Goal: Task Accomplishment & Management: Use online tool/utility

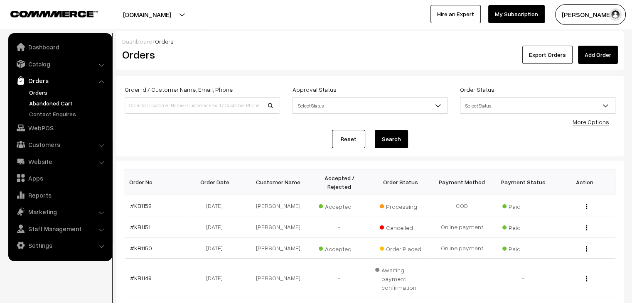
click at [52, 101] on link "Abandoned Cart" at bounding box center [68, 103] width 82 height 9
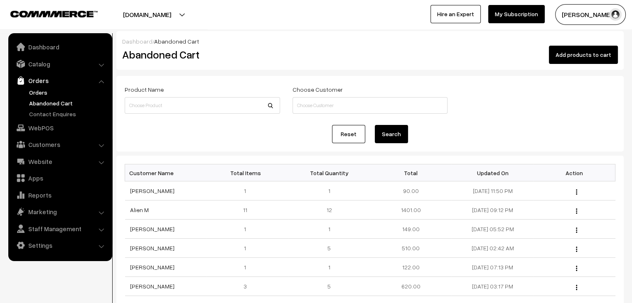
click at [33, 92] on link "Orders" at bounding box center [68, 92] width 82 height 9
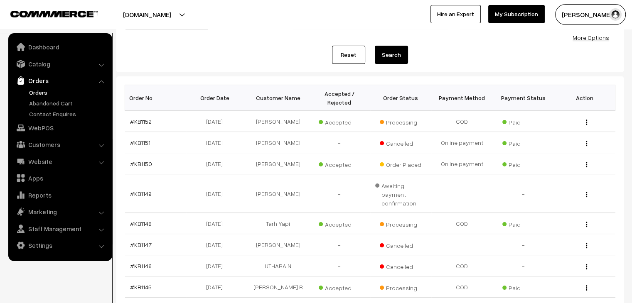
scroll to position [61, 0]
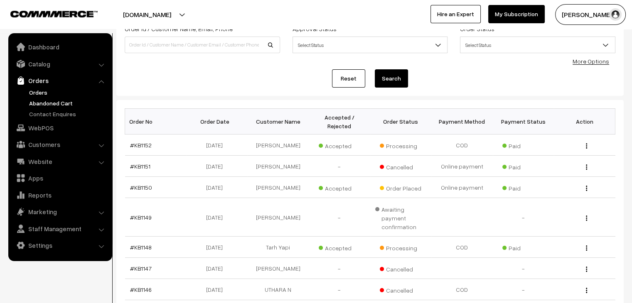
click at [68, 102] on link "Abandoned Cart" at bounding box center [68, 103] width 82 height 9
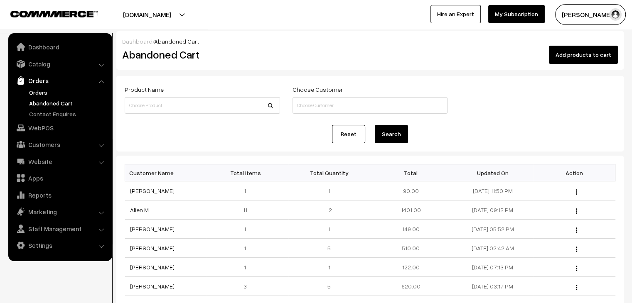
click at [32, 94] on link "Orders" at bounding box center [68, 92] width 82 height 9
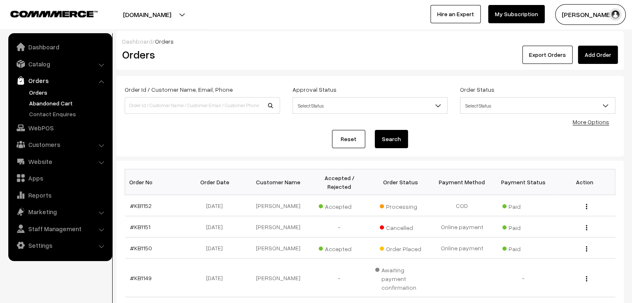
click at [49, 105] on link "Abandoned Cart" at bounding box center [68, 103] width 82 height 9
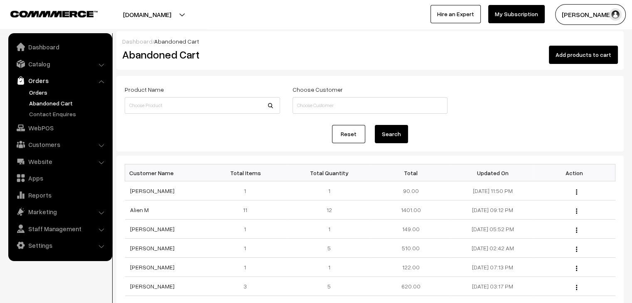
click at [31, 90] on link "Orders" at bounding box center [68, 92] width 82 height 9
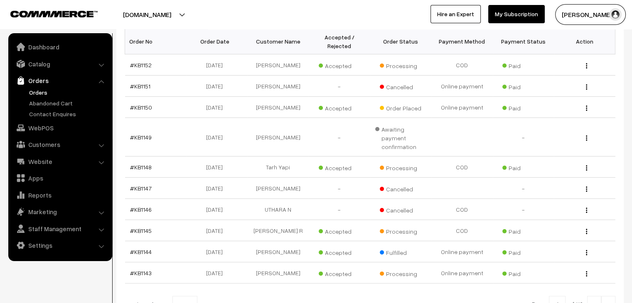
scroll to position [144, 0]
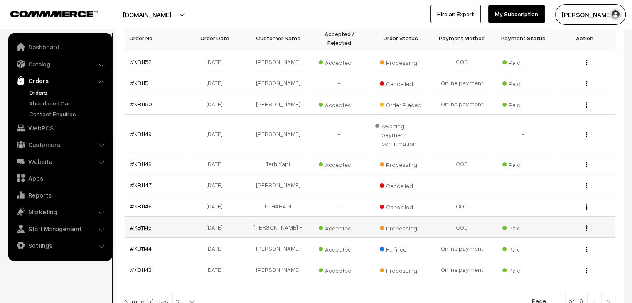
click at [141, 224] on link "#KB1145" at bounding box center [141, 227] width 22 height 7
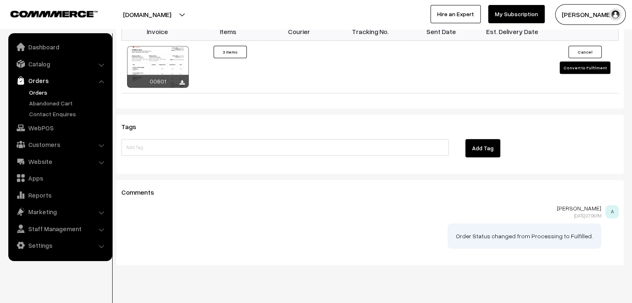
scroll to position [703, 0]
click at [582, 62] on button "Convert to Fulfilment" at bounding box center [585, 68] width 51 height 12
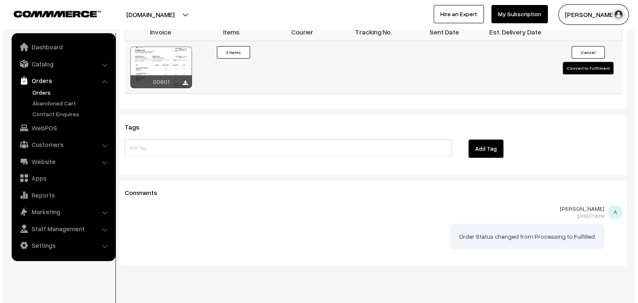
scroll to position [705, 0]
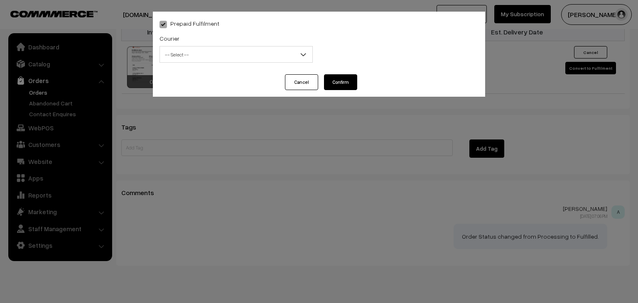
click at [276, 49] on span "-- Select --" at bounding box center [236, 54] width 152 height 15
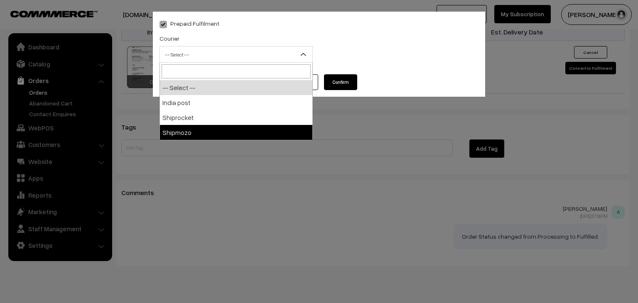
select select "5"
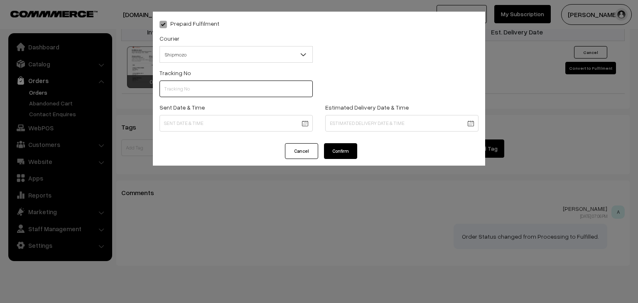
click at [195, 90] on input "text" at bounding box center [236, 89] width 153 height 17
paste input "SPOP1000242009"
type input "SPOP1000242009"
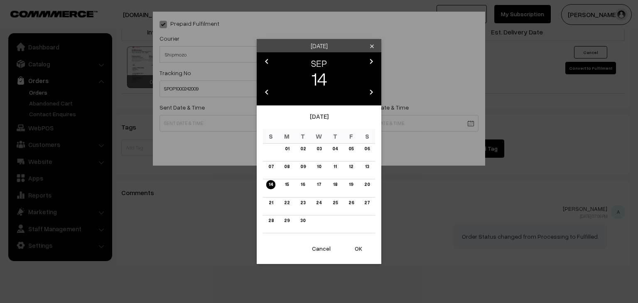
click at [367, 165] on link "13" at bounding box center [367, 166] width 9 height 9
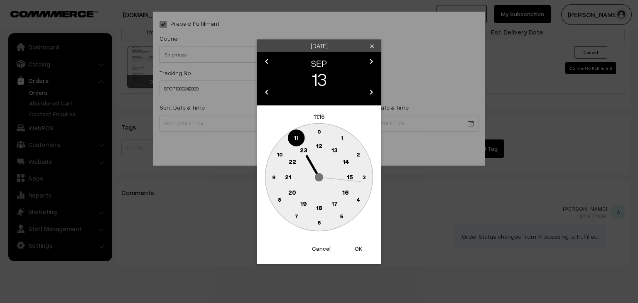
click at [280, 153] on text "10" at bounding box center [280, 154] width 6 height 7
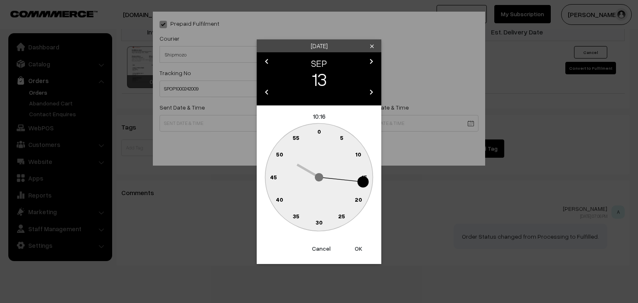
click at [321, 132] on circle at bounding box center [323, 133] width 11 height 11
type input "13-09-2025 10:01"
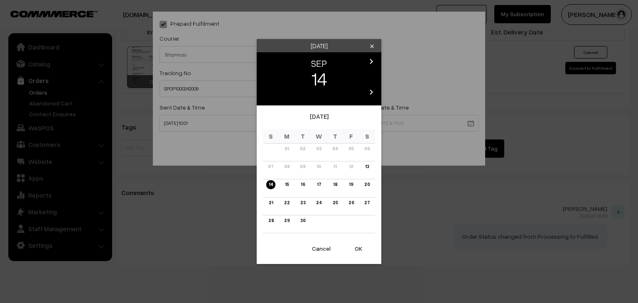
click at [349, 185] on link "19" at bounding box center [350, 184] width 9 height 9
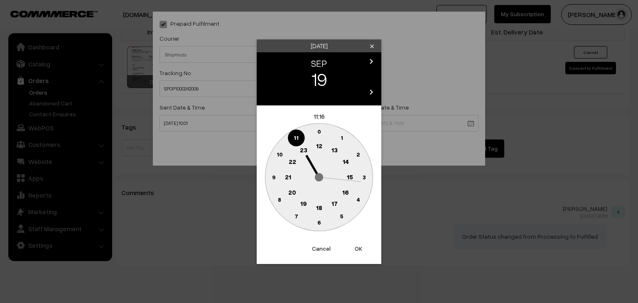
click at [346, 192] on text "16" at bounding box center [345, 191] width 7 height 7
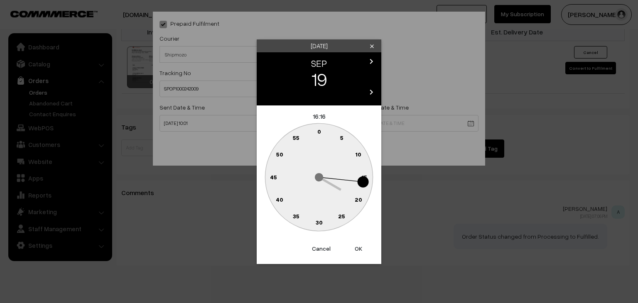
click at [319, 131] on text "0" at bounding box center [319, 131] width 4 height 7
type input "19-09-2025 16:00"
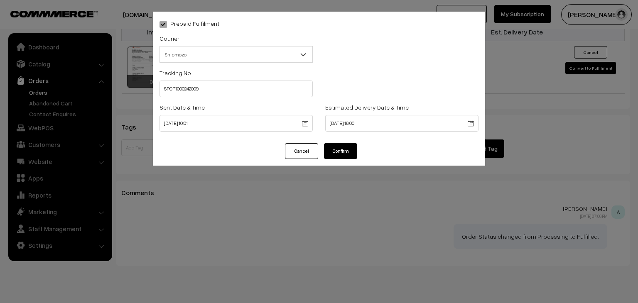
click at [334, 150] on button "Confirm" at bounding box center [340, 151] width 33 height 16
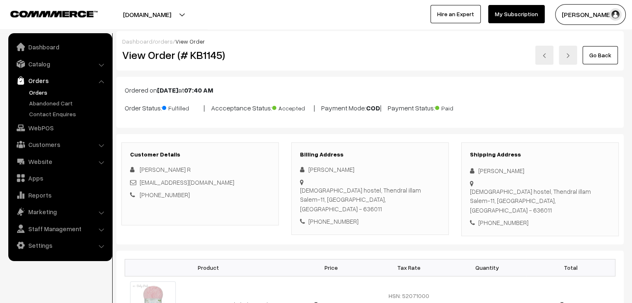
click at [162, 43] on link "orders" at bounding box center [164, 41] width 18 height 7
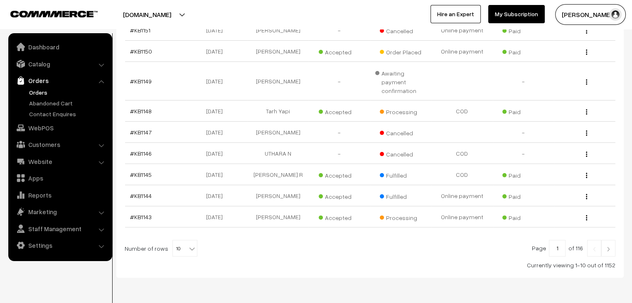
scroll to position [207, 0]
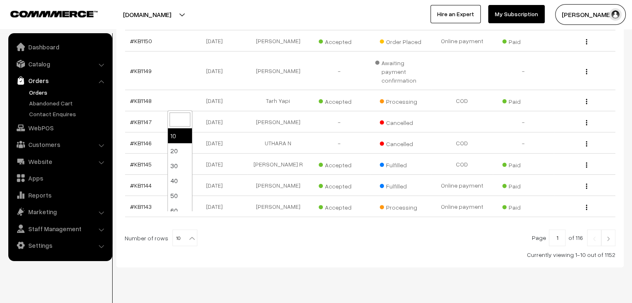
click at [188, 234] on b at bounding box center [192, 238] width 8 height 8
select select "60"
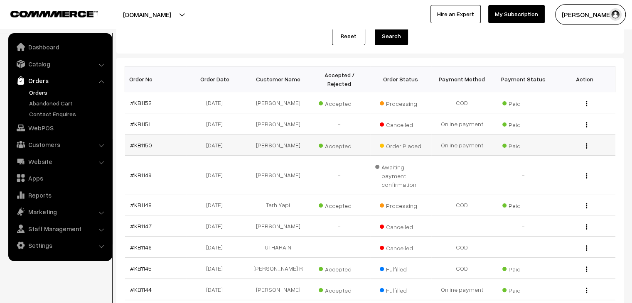
scroll to position [101, 0]
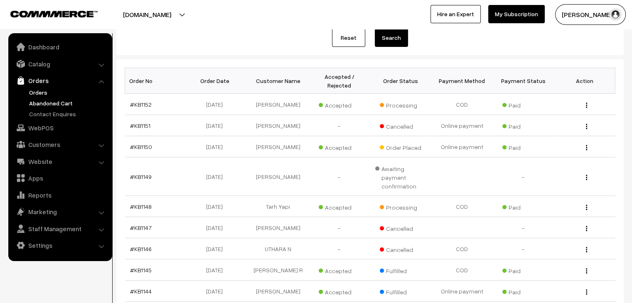
click at [60, 103] on link "Abandoned Cart" at bounding box center [68, 103] width 82 height 9
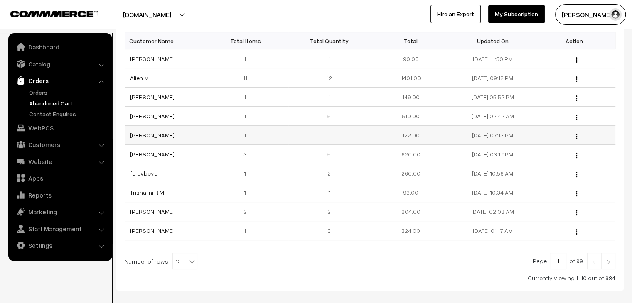
scroll to position [131, 0]
